Goal: Find contact information: Find contact information

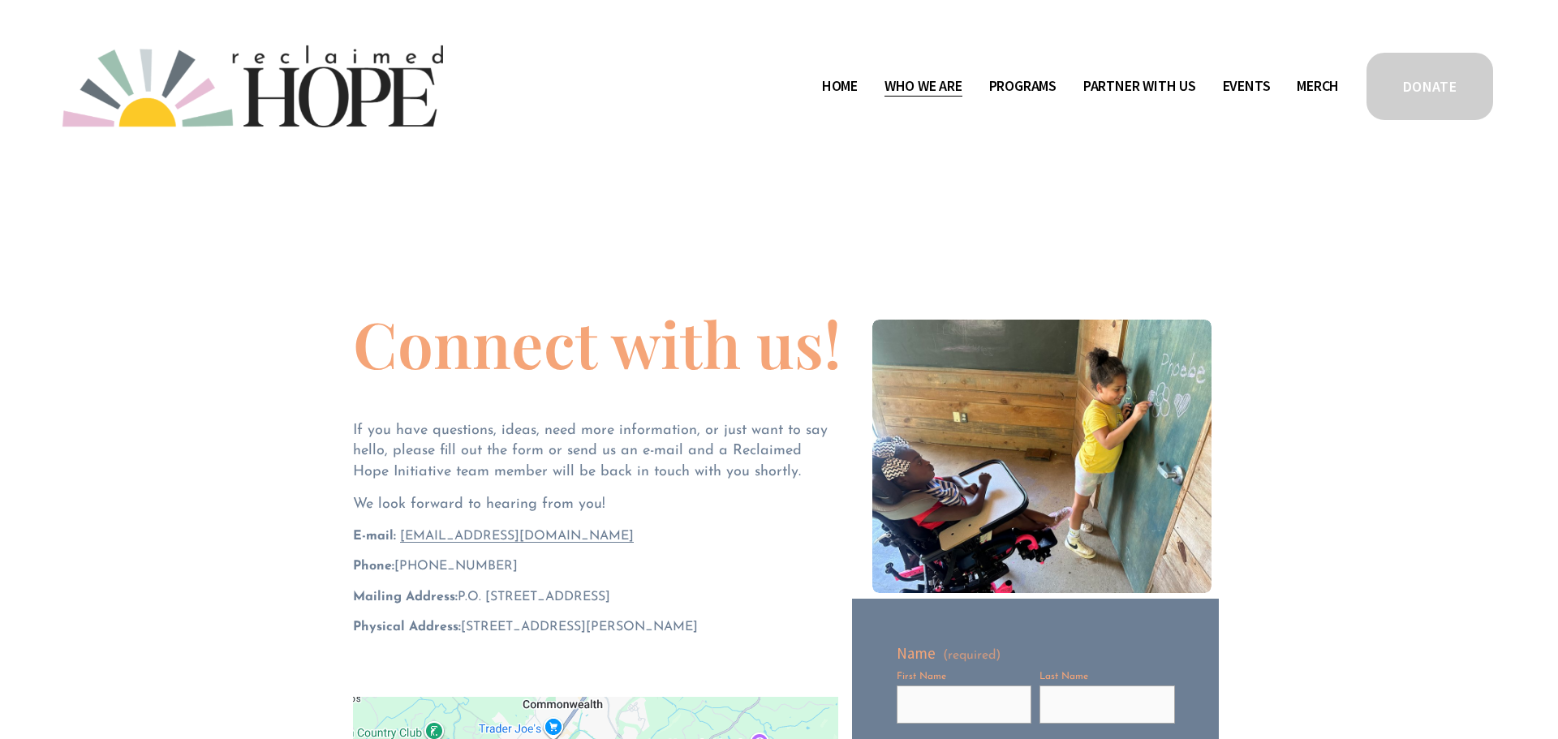
click at [0, 0] on span "Staff & Board" at bounding box center [0, 0] width 0 height 0
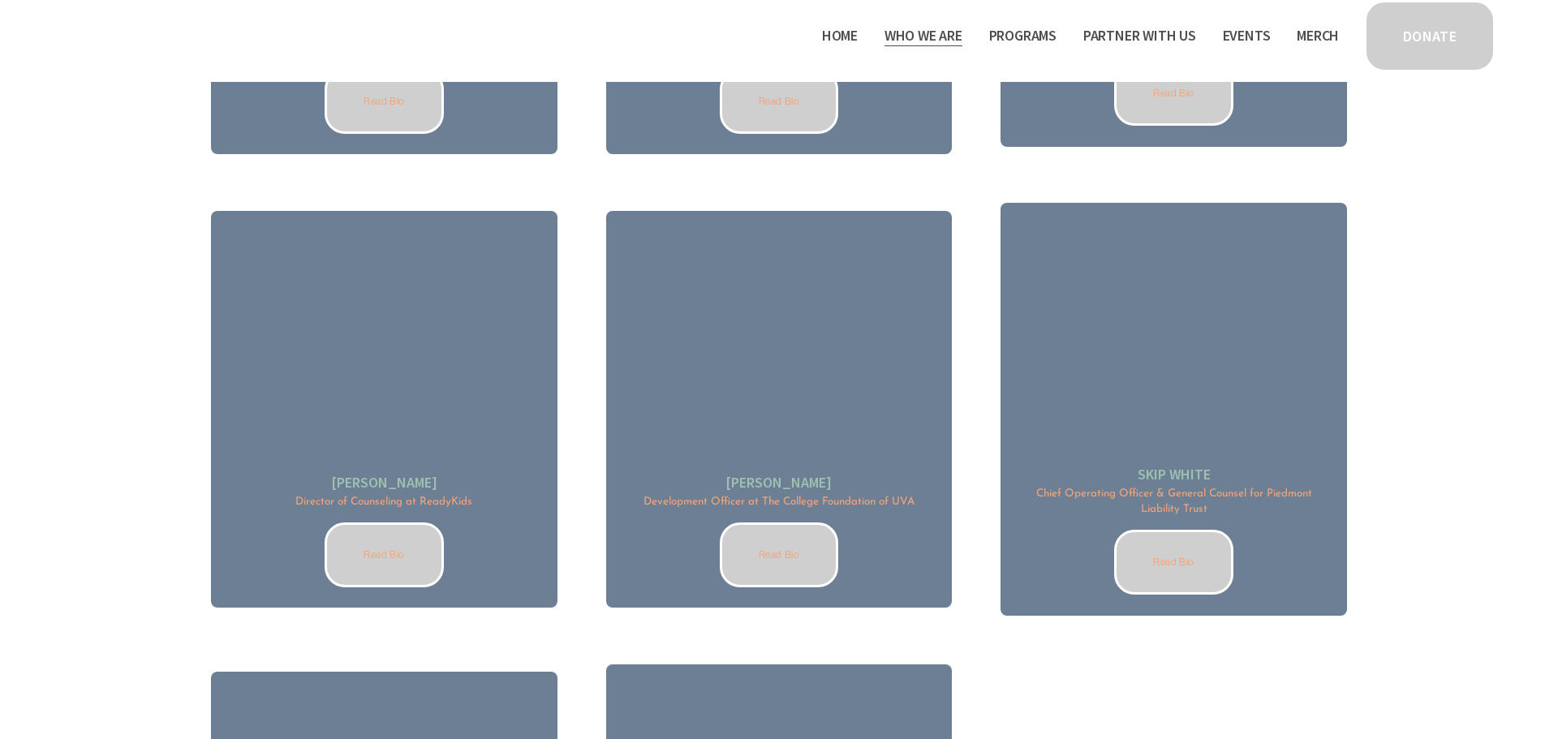
scroll to position [2395, 0]
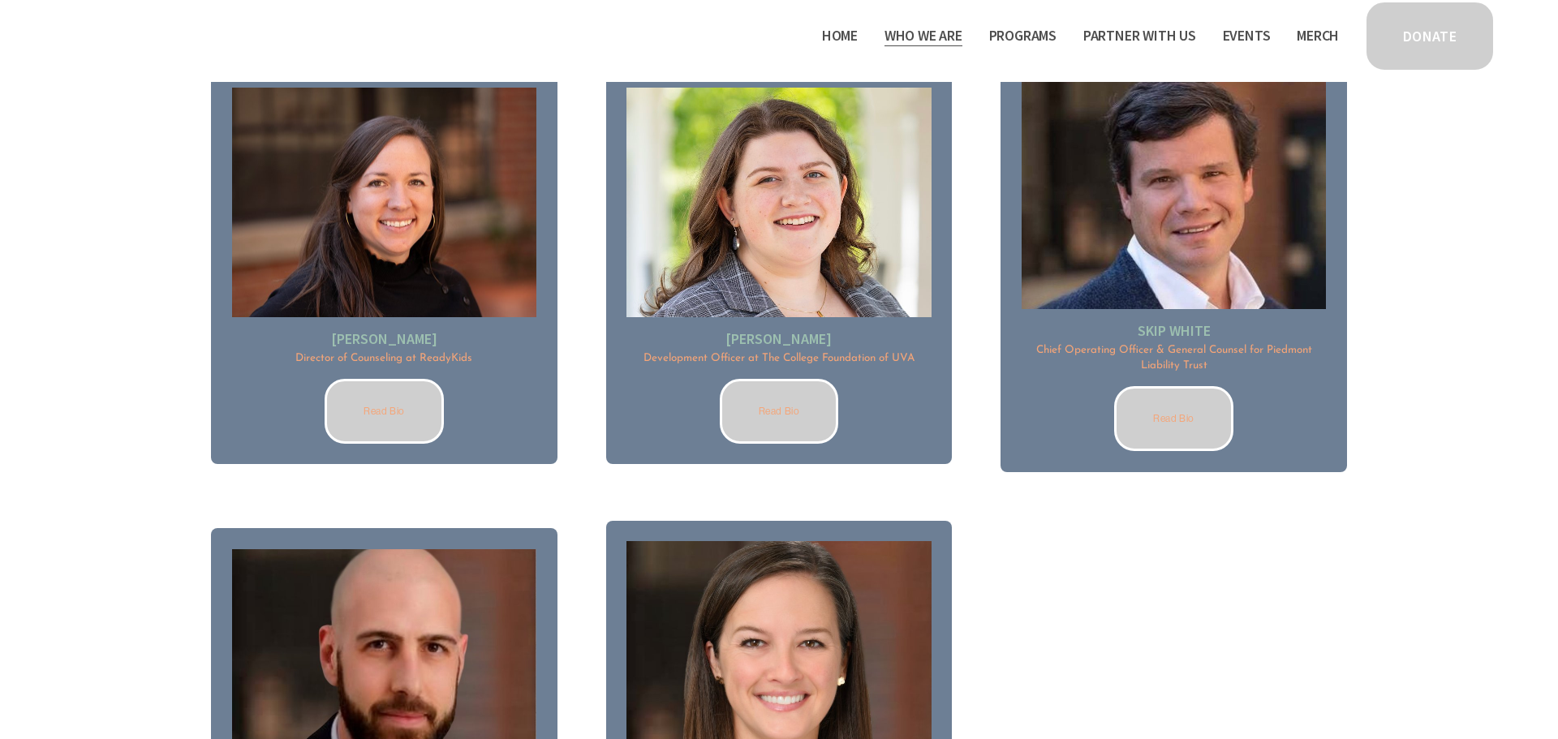
click at [812, 410] on link "Read Bio" at bounding box center [779, 411] width 119 height 65
